Goal: Find specific page/section: Find specific page/section

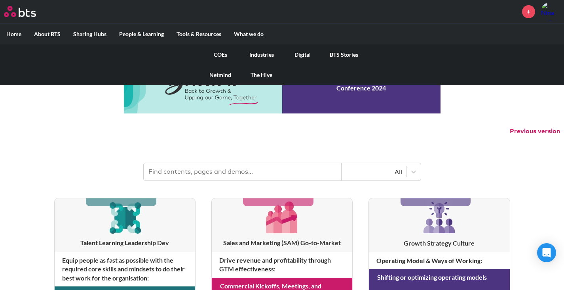
click at [223, 54] on link "COEs" at bounding box center [220, 54] width 41 height 21
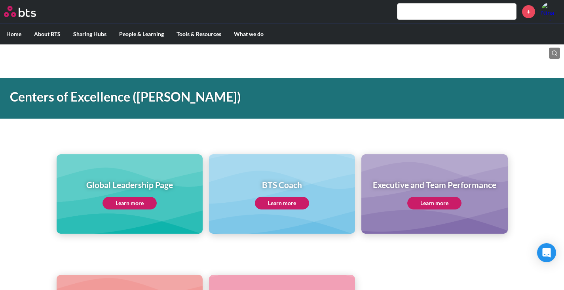
click at [144, 202] on link "Learn more" at bounding box center [130, 202] width 54 height 13
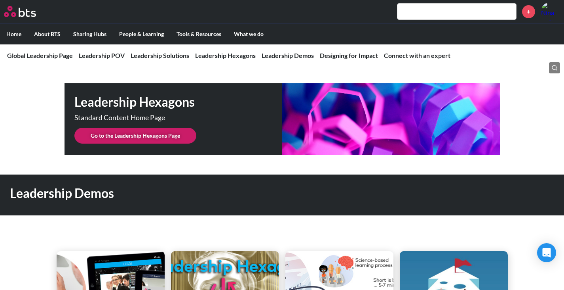
scroll to position [2009, 0]
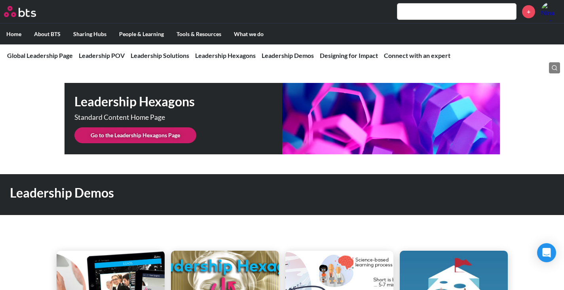
click at [159, 127] on link "Go to the Leadership Hexagons Page" at bounding box center [135, 135] width 122 height 16
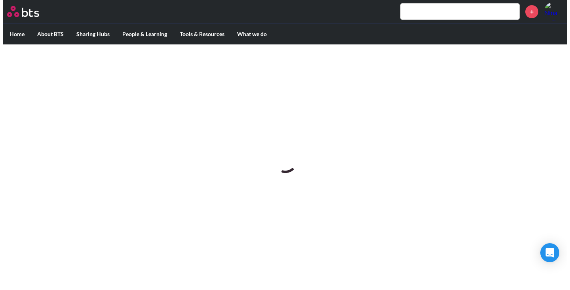
scroll to position [0, 0]
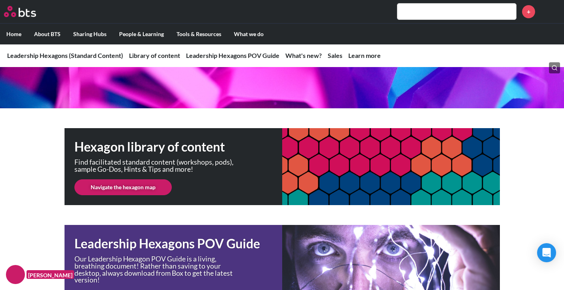
scroll to position [89, 0]
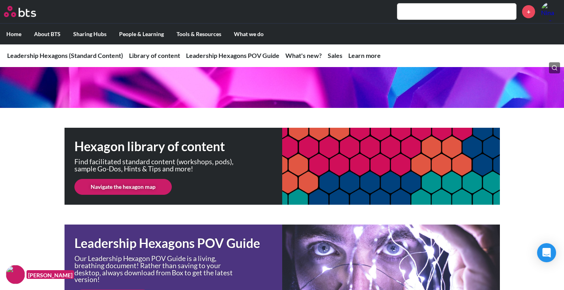
click at [139, 189] on link "Navigate the hexagon map" at bounding box center [122, 187] width 97 height 16
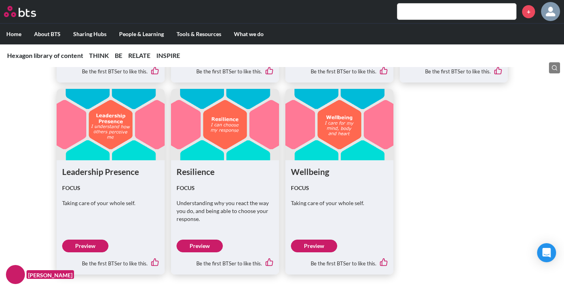
scroll to position [1445, 0]
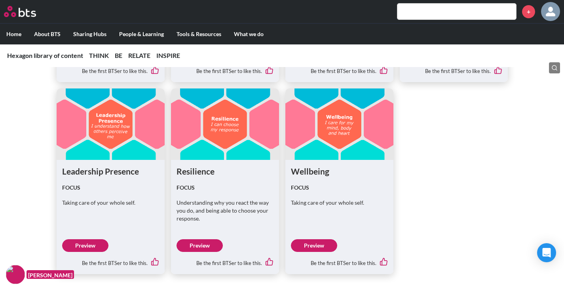
click at [196, 245] on link "Preview" at bounding box center [200, 245] width 46 height 13
